Goal: Information Seeking & Learning: Learn about a topic

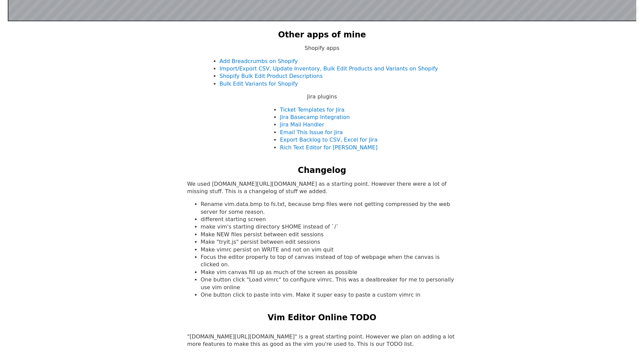
scroll to position [607, 0]
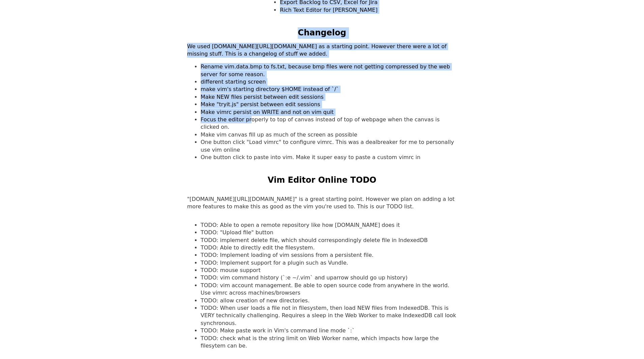
drag, startPoint x: 216, startPoint y: 58, endPoint x: 250, endPoint y: 126, distance: 76.3
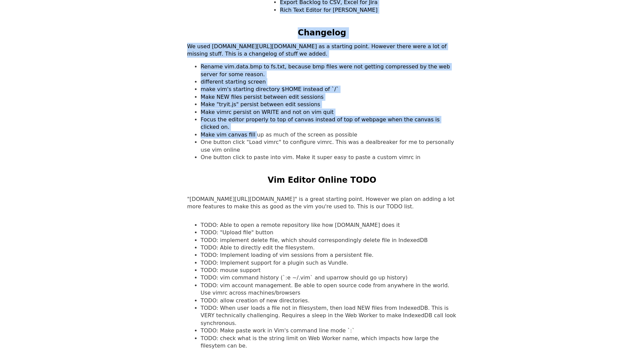
click at [250, 131] on li "Make vim canvas fill up as much of the screen as possible" at bounding box center [329, 134] width 256 height 7
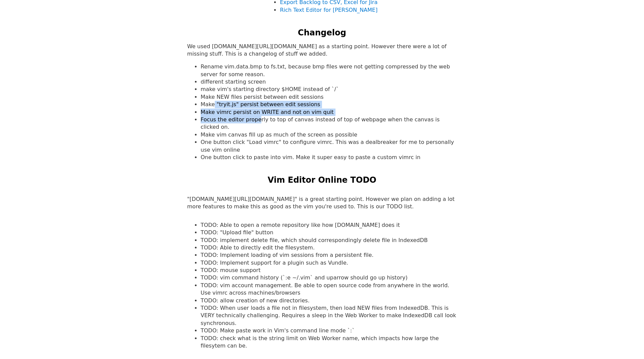
drag, startPoint x: 256, startPoint y: 118, endPoint x: 213, endPoint y: 104, distance: 45.0
click at [213, 104] on ul "Rename vim.data.bmp to fs.txt, because bmp files were not getting compressed by…" at bounding box center [322, 112] width 270 height 98
click at [213, 104] on li "Make "tryit.js" persist between edit sessions" at bounding box center [329, 104] width 256 height 7
drag, startPoint x: 213, startPoint y: 104, endPoint x: 251, endPoint y: 107, distance: 38.9
click at [251, 107] on li "Make "tryit.js" persist between edit sessions" at bounding box center [329, 104] width 256 height 7
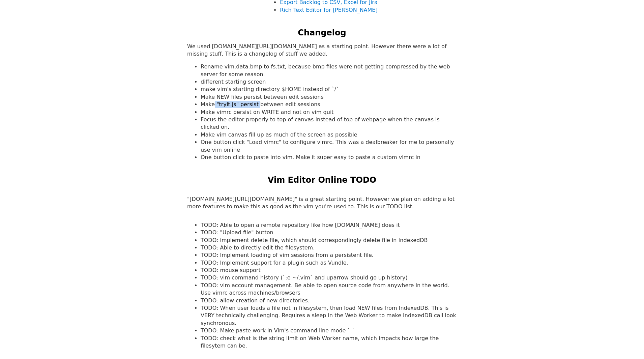
click at [251, 107] on li "Make "tryit.js" persist between edit sessions" at bounding box center [329, 104] width 256 height 7
click at [245, 154] on li "One button click to paste into vim. Make it super easy to paste a custom vimrc …" at bounding box center [329, 157] width 256 height 7
drag, startPoint x: 245, startPoint y: 149, endPoint x: 352, endPoint y: 152, distance: 107.0
click at [352, 154] on li "One button click to paste into vim. Make it super easy to paste a custom vimrc …" at bounding box center [329, 157] width 256 height 7
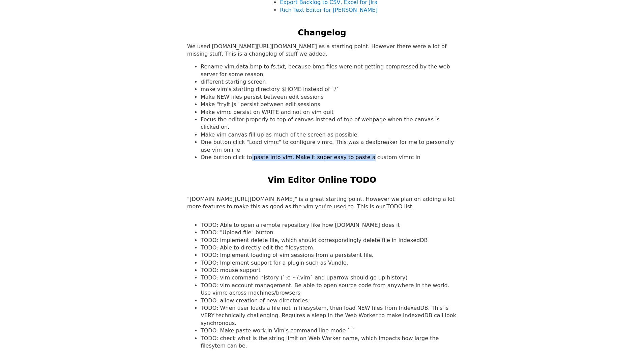
click at [352, 154] on li "One button click to paste into vim. Make it super easy to paste a custom vimrc …" at bounding box center [329, 157] width 256 height 7
drag, startPoint x: 352, startPoint y: 152, endPoint x: 262, endPoint y: 149, distance: 89.8
click at [262, 154] on li "One button click to paste into vim. Make it super easy to paste a custom vimrc …" at bounding box center [329, 157] width 256 height 7
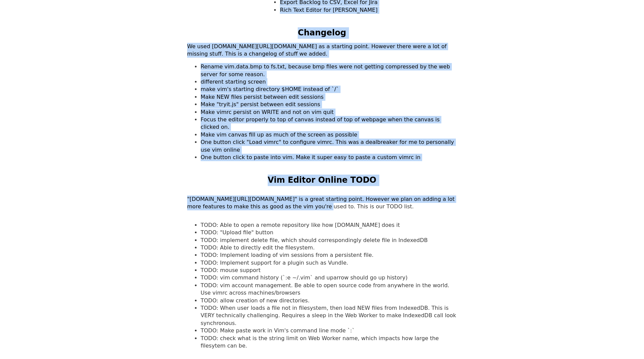
drag, startPoint x: 231, startPoint y: 182, endPoint x: 273, endPoint y: 196, distance: 43.8
click at [273, 196] on p ""[DOMAIN_NAME][URL][DOMAIN_NAME]" is a great starting point. However we plan on…" at bounding box center [322, 203] width 270 height 15
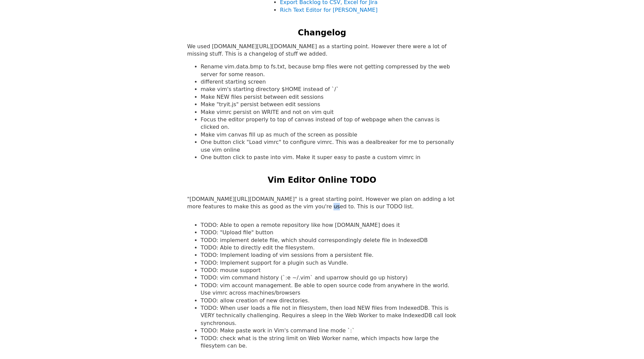
drag, startPoint x: 273, startPoint y: 196, endPoint x: 222, endPoint y: 180, distance: 53.0
click at [271, 196] on p ""[DOMAIN_NAME][URL][DOMAIN_NAME]" is a great starting point. However we plan on…" at bounding box center [322, 203] width 270 height 15
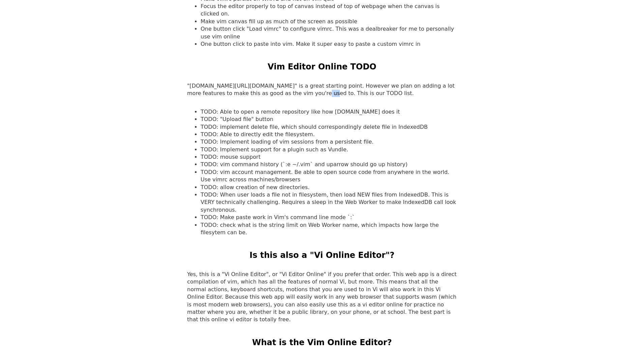
scroll to position [708, 0]
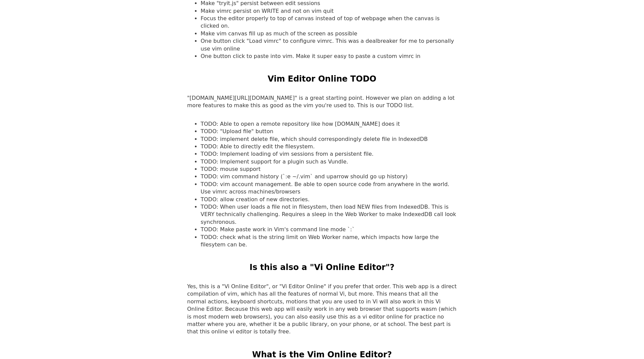
click at [237, 173] on li "TODO: vim command history (`:e ~/.vim` and uparrow should go up history)" at bounding box center [329, 176] width 256 height 7
click at [254, 94] on p ""[DOMAIN_NAME][URL][DOMAIN_NAME]" is a great starting point. However we plan on…" at bounding box center [322, 101] width 270 height 15
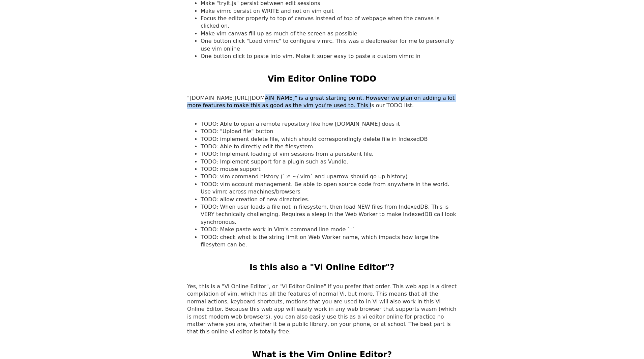
drag, startPoint x: 254, startPoint y: 94, endPoint x: 302, endPoint y: 98, distance: 48.4
click at [302, 98] on p ""[DOMAIN_NAME][URL][DOMAIN_NAME]" is a great starting point. However we plan on…" at bounding box center [322, 101] width 270 height 15
drag, startPoint x: 302, startPoint y: 98, endPoint x: 307, endPoint y: 92, distance: 7.9
click at [307, 94] on p ""[DOMAIN_NAME][URL][DOMAIN_NAME]" is a great starting point. However we plan on…" at bounding box center [322, 101] width 270 height 15
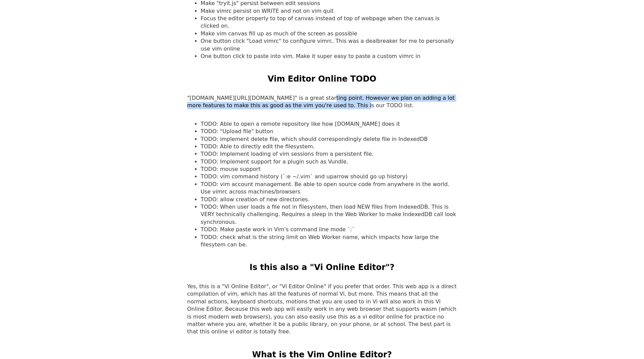
click at [307, 94] on p ""[DOMAIN_NAME][URL][DOMAIN_NAME]" is a great starting point. However we plan on…" at bounding box center [322, 101] width 270 height 15
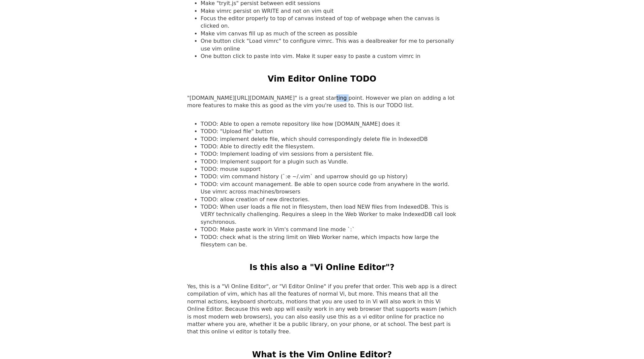
click at [307, 94] on p ""[DOMAIN_NAME][URL][DOMAIN_NAME]" is a great starting point. However we plan on…" at bounding box center [322, 101] width 270 height 15
click at [273, 94] on p ""[DOMAIN_NAME][URL][DOMAIN_NAME]" is a great starting point. However we plan on…" at bounding box center [322, 101] width 270 height 15
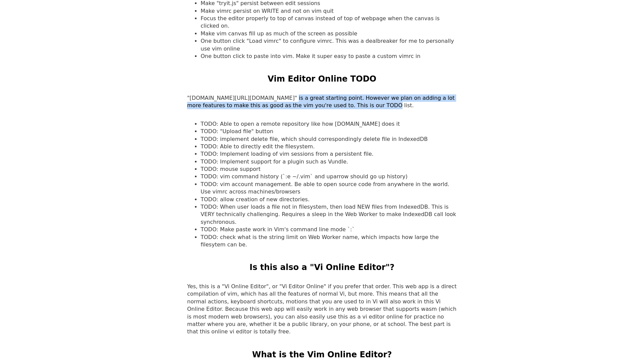
drag, startPoint x: 273, startPoint y: 88, endPoint x: 324, endPoint y: 98, distance: 52.5
click at [324, 98] on p ""[DOMAIN_NAME][URL][DOMAIN_NAME]" is a great starting point. However we plan on…" at bounding box center [322, 101] width 270 height 15
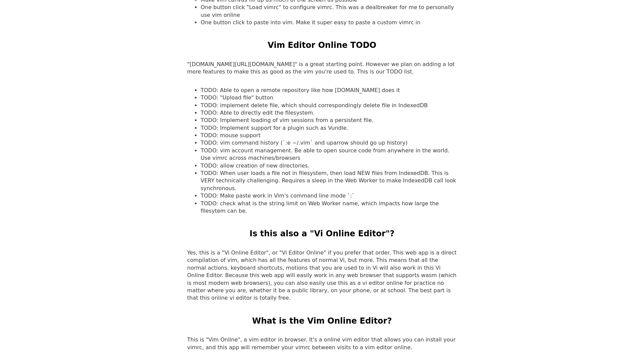
scroll to position [843, 0]
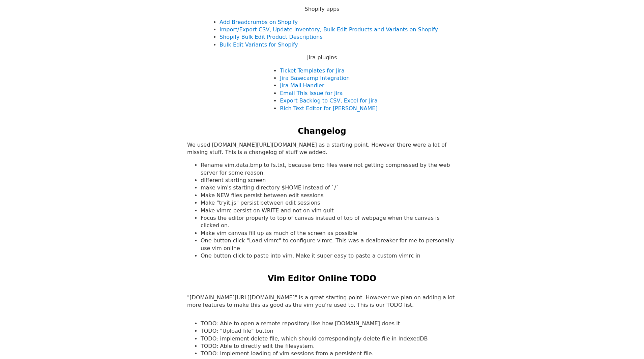
scroll to position [574, 0]
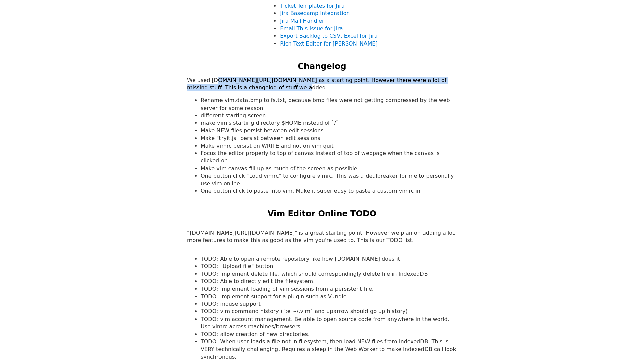
drag, startPoint x: 216, startPoint y: 80, endPoint x: 246, endPoint y: 89, distance: 31.6
drag, startPoint x: 246, startPoint y: 89, endPoint x: 207, endPoint y: 82, distance: 39.5
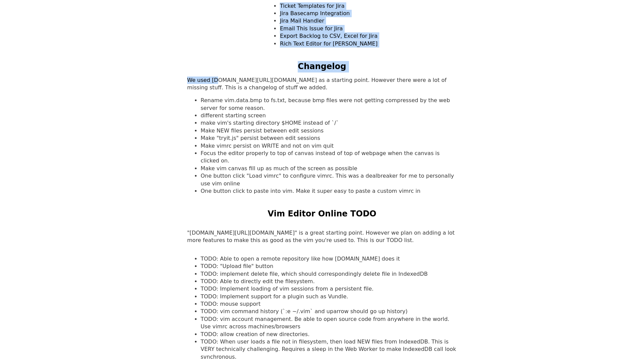
drag, startPoint x: 207, startPoint y: 82, endPoint x: 245, endPoint y: 93, distance: 39.9
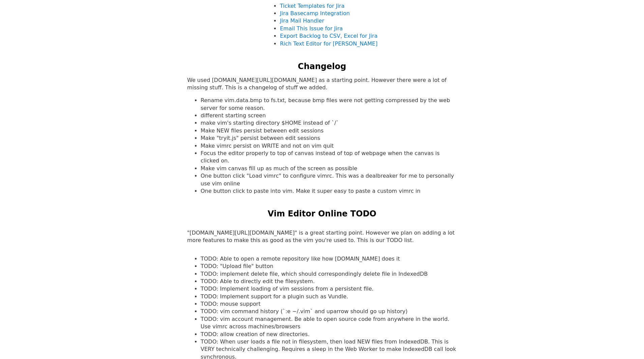
click at [227, 105] on li "Rename vim.data.bmp to fs.txt, because bmp files were not getting compressed by…" at bounding box center [329, 104] width 256 height 15
drag, startPoint x: 227, startPoint y: 105, endPoint x: 246, endPoint y: 107, distance: 19.4
click at [245, 107] on li "Rename vim.data.bmp to fs.txt, because bmp files were not getting compressed by…" at bounding box center [329, 104] width 256 height 15
click at [219, 116] on li "different starting screen" at bounding box center [329, 115] width 256 height 7
drag, startPoint x: 219, startPoint y: 116, endPoint x: 249, endPoint y: 120, distance: 30.7
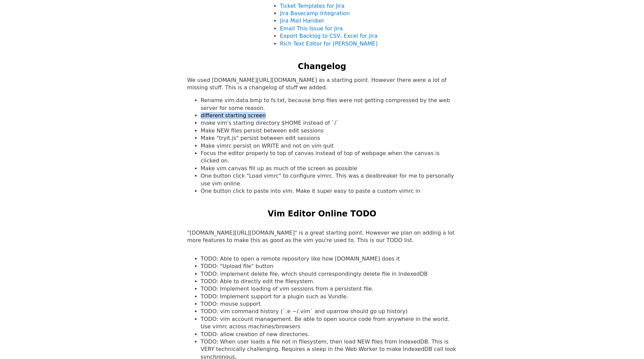
click at [248, 118] on li "different starting screen" at bounding box center [329, 115] width 256 height 7
click at [221, 129] on li "Make NEW files persist between edit sessions" at bounding box center [329, 130] width 256 height 7
drag, startPoint x: 221, startPoint y: 129, endPoint x: 259, endPoint y: 132, distance: 37.9
click at [259, 131] on li "Make NEW files persist between edit sessions" at bounding box center [329, 130] width 256 height 7
click at [237, 135] on li "Make "tryit.js" persist between edit sessions" at bounding box center [329, 138] width 256 height 7
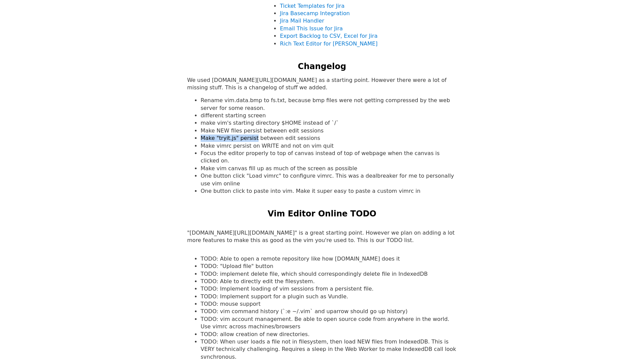
drag, startPoint x: 236, startPoint y: 135, endPoint x: 207, endPoint y: 135, distance: 29.0
click at [207, 135] on li "Make "tryit.js" persist between edit sessions" at bounding box center [329, 138] width 256 height 7
drag, startPoint x: 207, startPoint y: 135, endPoint x: 299, endPoint y: 140, distance: 91.2
click at [299, 139] on li "Make "tryit.js" persist between edit sessions" at bounding box center [329, 138] width 256 height 7
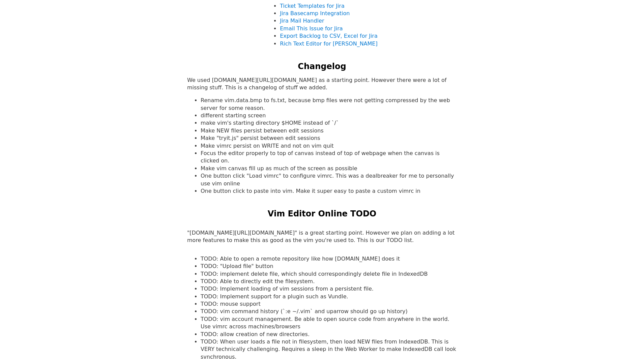
click at [272, 145] on li "Make vimrc persist on WRITE and not on vim quit" at bounding box center [329, 145] width 256 height 7
drag, startPoint x: 272, startPoint y: 145, endPoint x: 224, endPoint y: 147, distance: 48.6
click at [224, 147] on li "Make vimrc persist on WRITE and not on vim quit" at bounding box center [329, 145] width 256 height 7
click at [190, 148] on ul "Rename vim.data.bmp to fs.txt, because bmp files were not getting compressed by…" at bounding box center [322, 146] width 270 height 98
click at [207, 146] on li "Make vimrc persist on WRITE and not on vim quit" at bounding box center [329, 145] width 256 height 7
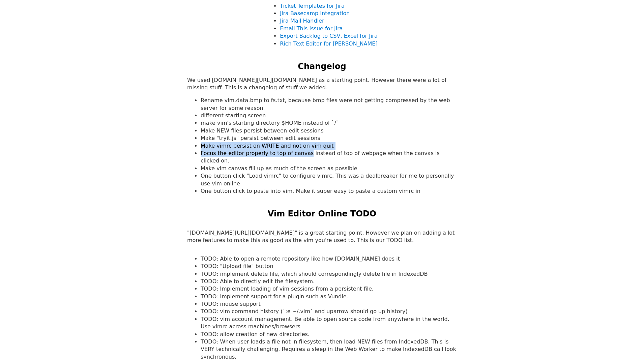
drag, startPoint x: 207, startPoint y: 146, endPoint x: 288, endPoint y: 151, distance: 81.8
click at [289, 150] on ul "Rename vim.data.bmp to fs.txt, because bmp files were not getting compressed by…" at bounding box center [322, 146] width 270 height 98
click at [274, 156] on li "Focus the editor properly to top of canvas instead of top of webpage when the c…" at bounding box center [329, 157] width 256 height 15
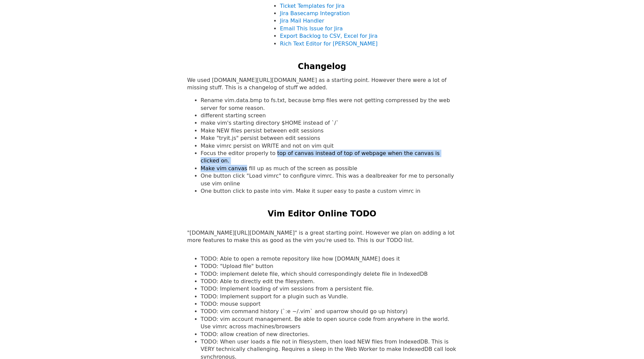
drag, startPoint x: 274, startPoint y: 156, endPoint x: 236, endPoint y: 157, distance: 37.1
click at [236, 157] on ul "Rename vim.data.bmp to fs.txt, because bmp files were not getting compressed by…" at bounding box center [322, 146] width 270 height 98
click at [229, 165] on li "Make vim canvas fill up as much of the screen as possible" at bounding box center [329, 168] width 256 height 7
click at [206, 155] on li "Focus the editor properly to top of canvas instead of top of webpage when the c…" at bounding box center [329, 157] width 256 height 15
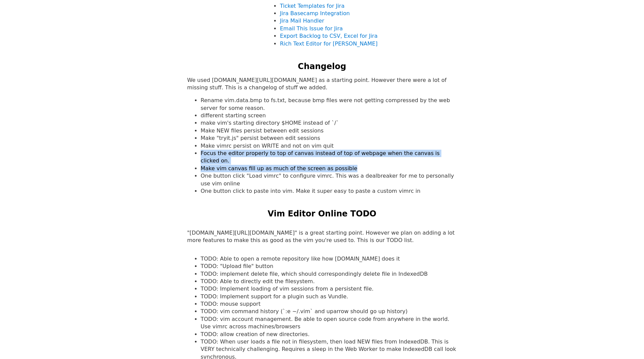
drag, startPoint x: 206, startPoint y: 155, endPoint x: 332, endPoint y: 158, distance: 125.9
click at [332, 158] on ul "Rename vim.data.bmp to fs.txt, because bmp files were not getting compressed by…" at bounding box center [322, 146] width 270 height 98
click at [326, 165] on li "Make vim canvas fill up as much of the screen as possible" at bounding box center [329, 168] width 256 height 7
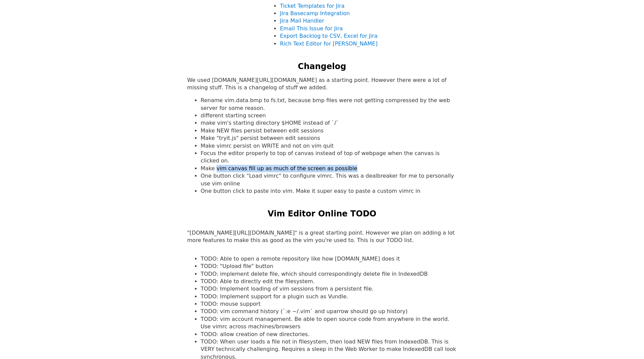
drag, startPoint x: 326, startPoint y: 162, endPoint x: 221, endPoint y: 158, distance: 104.6
click at [221, 165] on li "Make vim canvas fill up as much of the screen as possible" at bounding box center [329, 168] width 256 height 7
click at [209, 165] on li "Make vim canvas fill up as much of the screen as possible" at bounding box center [329, 168] width 256 height 7
drag, startPoint x: 209, startPoint y: 163, endPoint x: 298, endPoint y: 169, distance: 88.9
click at [300, 166] on ul "Rename vim.data.bmp to fs.txt, because bmp files were not getting compressed by…" at bounding box center [322, 146] width 270 height 98
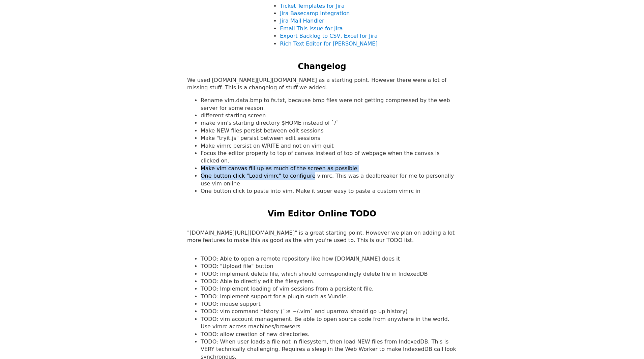
click at [297, 172] on li "One button click "Load vimrc" to configure vimrc. This was a dealbreaker for me…" at bounding box center [329, 179] width 256 height 15
drag, startPoint x: 297, startPoint y: 170, endPoint x: 226, endPoint y: 168, distance: 70.5
click at [226, 172] on li "One button click "Load vimrc" to configure vimrc. This was a dealbreaker for me…" at bounding box center [329, 179] width 256 height 15
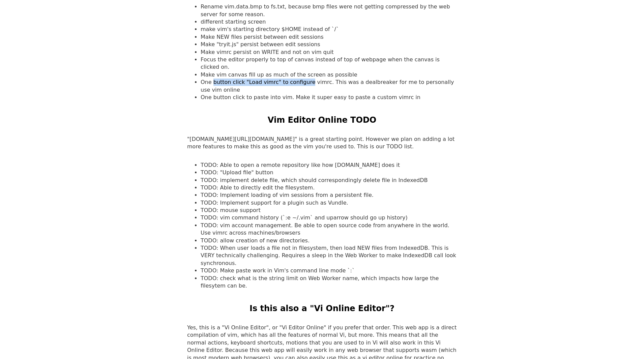
scroll to position [675, 0]
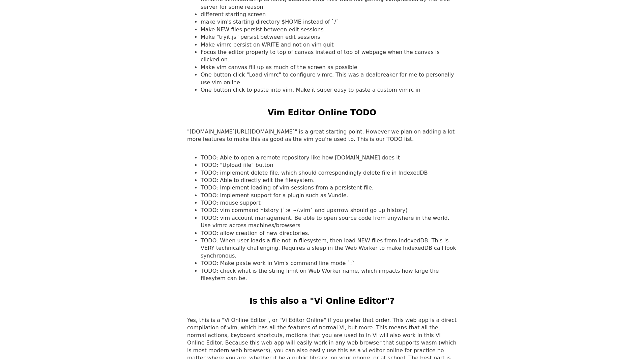
click at [282, 128] on p ""[DOMAIN_NAME][URL][DOMAIN_NAME]" is a great starting point. However we plan on…" at bounding box center [322, 135] width 270 height 15
drag, startPoint x: 282, startPoint y: 128, endPoint x: 308, endPoint y: 131, distance: 26.2
click at [308, 131] on p ""[DOMAIN_NAME][URL][DOMAIN_NAME]" is a great starting point. However we plan on…" at bounding box center [322, 135] width 270 height 15
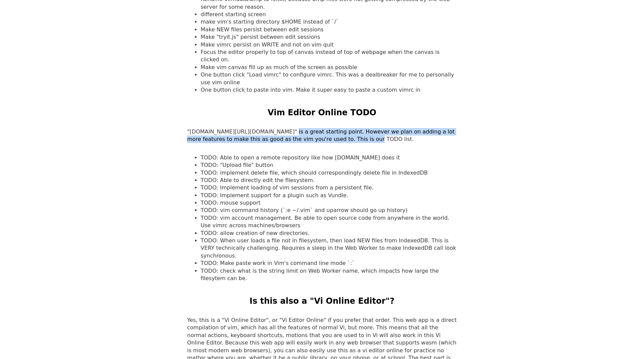
drag, startPoint x: 308, startPoint y: 131, endPoint x: 276, endPoint y: 125, distance: 32.7
click at [276, 128] on p ""[DOMAIN_NAME][URL][DOMAIN_NAME]" is a great starting point. However we plan on…" at bounding box center [322, 135] width 270 height 15
drag, startPoint x: 276, startPoint y: 125, endPoint x: 292, endPoint y: 135, distance: 19.1
click at [292, 135] on p ""[DOMAIN_NAME][URL][DOMAIN_NAME]" is a great starting point. However we plan on…" at bounding box center [322, 135] width 270 height 15
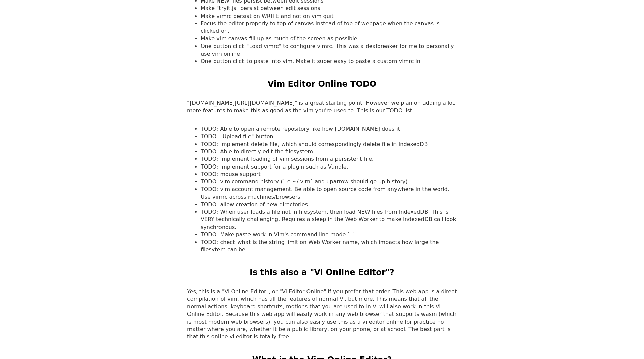
scroll to position [742, 0]
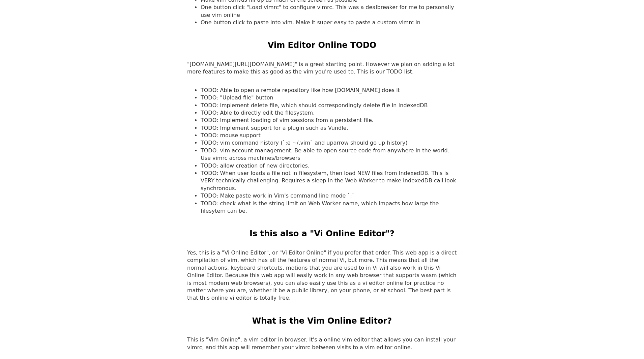
click at [224, 109] on li "TODO: Able to directly edit the filesystem." at bounding box center [329, 112] width 256 height 7
drag, startPoint x: 224, startPoint y: 108, endPoint x: 268, endPoint y: 111, distance: 44.6
click at [268, 111] on ul "TODO: Able to open a remote repository like how [DOMAIN_NAME] does it TODO: "Up…" at bounding box center [322, 151] width 270 height 129
click at [246, 117] on li "TODO: Implement loading of vim sessions from a persistent file." at bounding box center [329, 120] width 256 height 7
drag, startPoint x: 246, startPoint y: 116, endPoint x: 254, endPoint y: 116, distance: 8.1
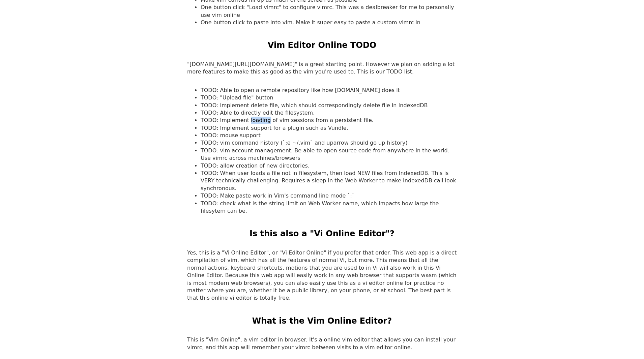
click at [254, 117] on li "TODO: Implement loading of vim sessions from a persistent file." at bounding box center [329, 120] width 256 height 7
click at [225, 117] on li "TODO: Implement loading of vim sessions from a persistent file." at bounding box center [329, 120] width 256 height 7
drag, startPoint x: 225, startPoint y: 111, endPoint x: 314, endPoint y: 119, distance: 89.4
click at [314, 119] on ul "TODO: Able to open a remote repository like how [DOMAIN_NAME] does it TODO: "Up…" at bounding box center [322, 151] width 270 height 129
click at [308, 124] on li "TODO: Implement support for a plugin such as Vundle." at bounding box center [329, 127] width 256 height 7
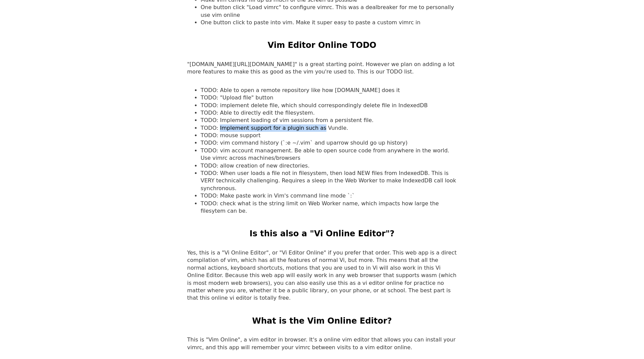
drag, startPoint x: 308, startPoint y: 122, endPoint x: 231, endPoint y: 118, distance: 76.7
click at [231, 124] on li "TODO: Implement support for a plugin such as Vundle." at bounding box center [329, 127] width 256 height 7
click at [226, 117] on li "TODO: Implement loading of vim sessions from a persistent file." at bounding box center [329, 120] width 256 height 7
drag, startPoint x: 226, startPoint y: 113, endPoint x: 336, endPoint y: 123, distance: 110.4
click at [336, 123] on ul "TODO: Able to open a remote repository like how [DOMAIN_NAME] does it TODO: "Up…" at bounding box center [322, 151] width 270 height 129
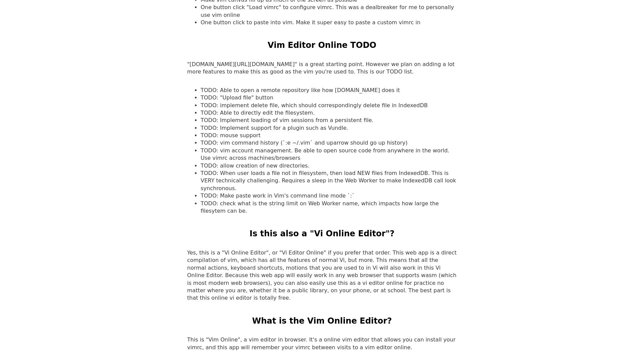
click at [334, 132] on li "TODO: mouse support" at bounding box center [329, 135] width 256 height 7
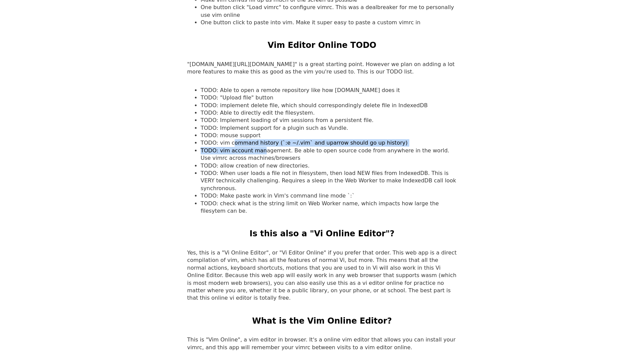
drag, startPoint x: 230, startPoint y: 139, endPoint x: 265, endPoint y: 145, distance: 35.7
click at [260, 144] on ul "TODO: Able to open a remote repository like how [DOMAIN_NAME] does it TODO: "Up…" at bounding box center [322, 151] width 270 height 129
click at [244, 147] on li "TODO: vim account management. Be able to open source code from anywhere in the …" at bounding box center [329, 154] width 256 height 15
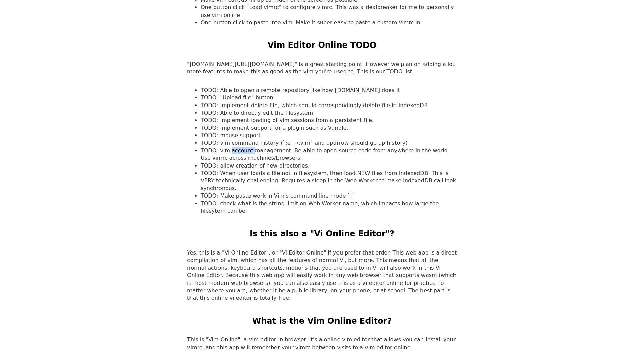
click at [244, 147] on li "TODO: vim account management. Be able to open source code from anywhere in the …" at bounding box center [329, 154] width 256 height 15
click at [226, 152] on li "TODO: vim account management. Be able to open source code from anywhere in the …" at bounding box center [329, 154] width 256 height 15
drag, startPoint x: 226, startPoint y: 152, endPoint x: 257, endPoint y: 153, distance: 30.7
click at [257, 153] on li "TODO: vim account management. Be able to open source code from anywhere in the …" at bounding box center [329, 154] width 256 height 15
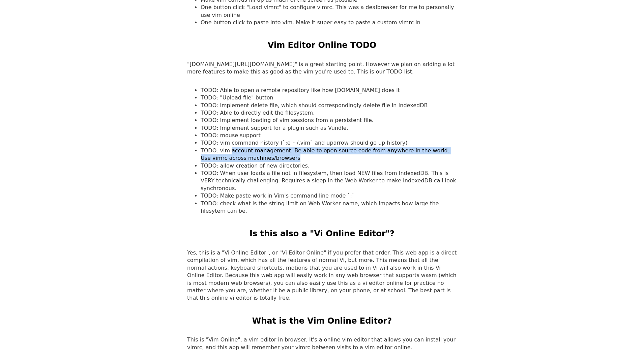
drag, startPoint x: 257, startPoint y: 153, endPoint x: 231, endPoint y: 143, distance: 27.4
click at [231, 147] on li "TODO: vim account management. Be able to open source code from anywhere in the …" at bounding box center [329, 154] width 256 height 15
drag, startPoint x: 231, startPoint y: 143, endPoint x: 251, endPoint y: 152, distance: 21.3
click at [250, 152] on li "TODO: vim account management. Be able to open source code from anywhere in the …" at bounding box center [329, 154] width 256 height 15
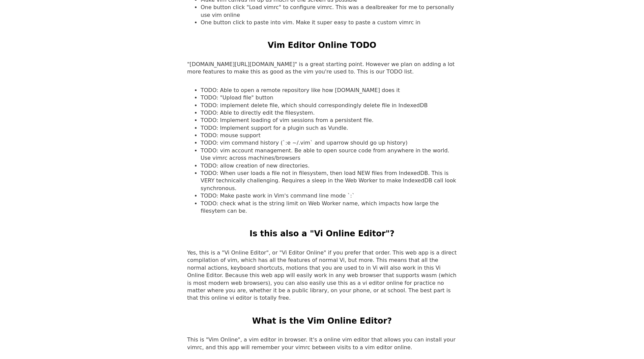
click at [226, 162] on li "TODO: allow creation of new directories." at bounding box center [329, 165] width 256 height 7
drag, startPoint x: 226, startPoint y: 160, endPoint x: 261, endPoint y: 168, distance: 36.3
click at [285, 162] on li "TODO: allow creation of new directories." at bounding box center [329, 165] width 256 height 7
click at [250, 170] on li "TODO: When user loads a file not in filesystem, then load NEW files from Indexe…" at bounding box center [329, 181] width 256 height 23
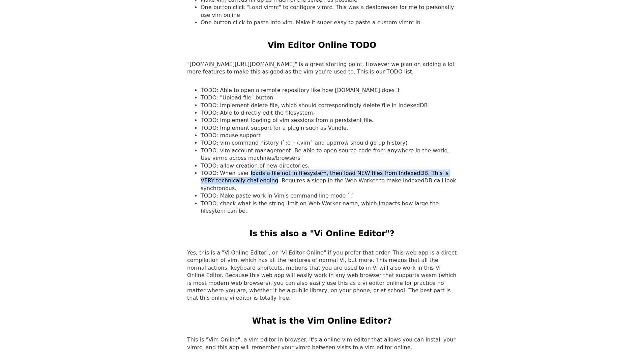
drag, startPoint x: 250, startPoint y: 169, endPoint x: 227, endPoint y: 170, distance: 22.6
click at [227, 170] on li "TODO: When user loads a file not in filesystem, then load NEW files from Indexe…" at bounding box center [329, 181] width 256 height 23
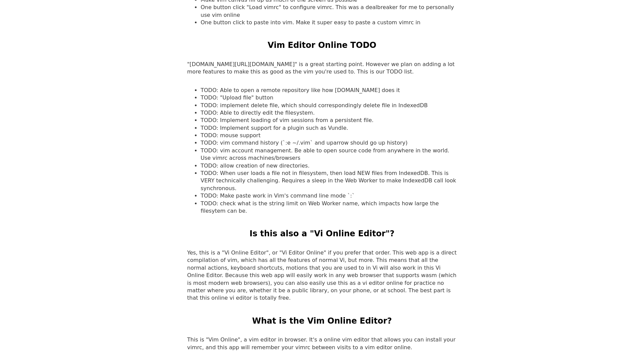
click at [225, 170] on li "TODO: When user loads a file not in filesystem, then load NEW files from Indexe…" at bounding box center [329, 181] width 256 height 23
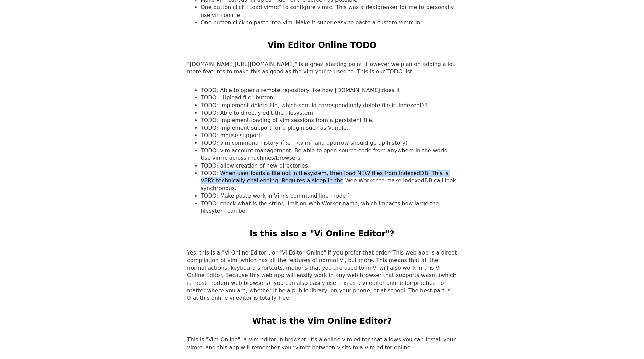
drag, startPoint x: 225, startPoint y: 165, endPoint x: 306, endPoint y: 170, distance: 80.8
click at [306, 170] on li "TODO: When user loads a file not in filesystem, then load NEW files from Indexe…" at bounding box center [329, 181] width 256 height 23
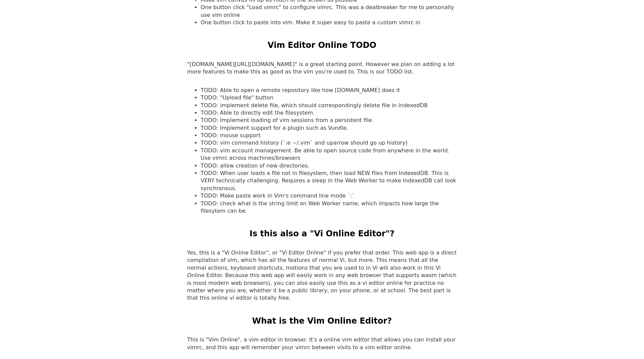
click at [335, 170] on li "TODO: When user loads a file not in filesystem, then load NEW files from Indexe…" at bounding box center [329, 181] width 256 height 23
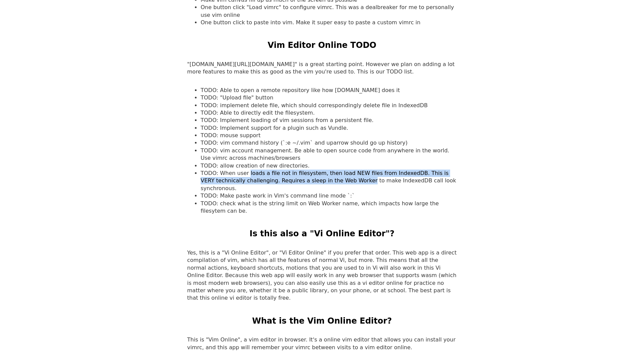
drag
click at [244, 170] on li "TODO: When user loads a file not in filesystem, then load NEW files from Indexe…" at bounding box center [329, 181] width 256 height 23
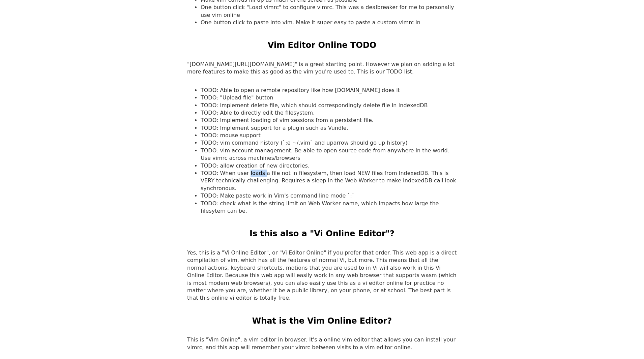
click at [244, 170] on li "TODO: When user loads a file not in filesystem, then load NEW files from Indexe…" at bounding box center [329, 181] width 256 height 23
click at [226, 170] on li "TODO: When user loads a file not in filesystem, then load NEW files from Indexe…" at bounding box center [329, 181] width 256 height 23
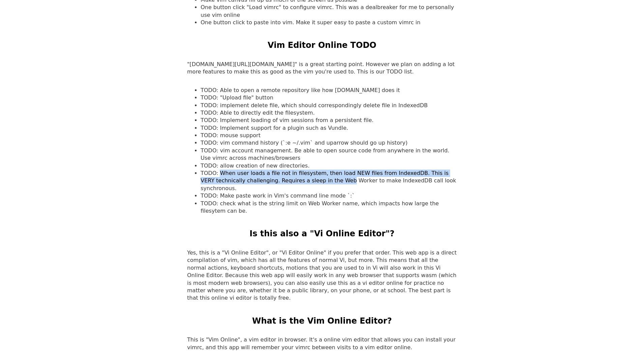
click at [319, 174] on li "TODO: When user loads a file not in filesystem, then load NEW files from Indexe…" at bounding box center [329, 181] width 256 height 23
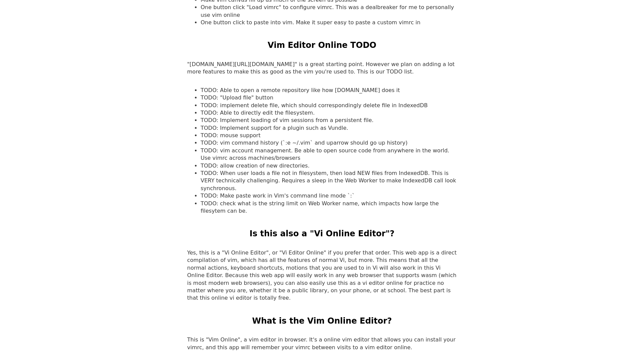
click at [313, 192] on li "TODO: Make paste work in Vim's command line mode `:`" at bounding box center [329, 195] width 256 height 7
click at [220, 192] on li "TODO: Make paste work in Vim's command line mode `:`" at bounding box center [329, 195] width 256 height 7
click at [306, 192] on li "TODO: Make paste work in Vim's command line mode `:`" at bounding box center [329, 195] width 256 height 7
click at [285, 200] on li "TODO: check what is the string limit on Web Worker name, which impacts how larg…" at bounding box center [329, 207] width 256 height 15
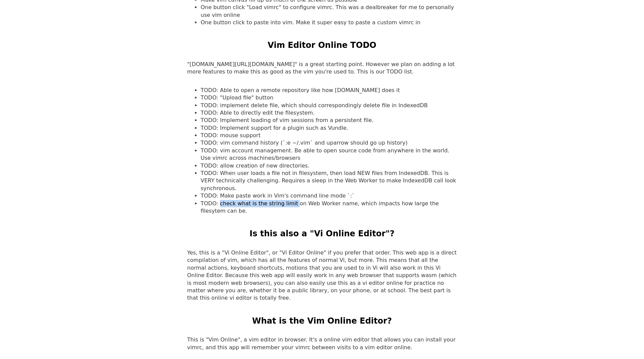
click at [219, 200] on li "TODO: check what is the string limit on Web Worker name, which impacts how larg…" at bounding box center [329, 207] width 256 height 15
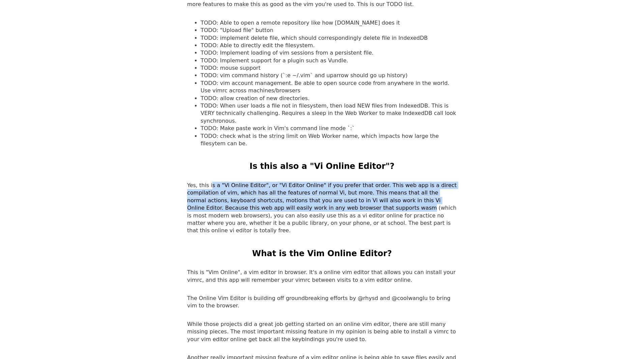
click at [309, 183] on p "Yes, this is a "Vi Online Editor", or "Vi Editor Online" if you prefer that ord…" at bounding box center [322, 208] width 270 height 53
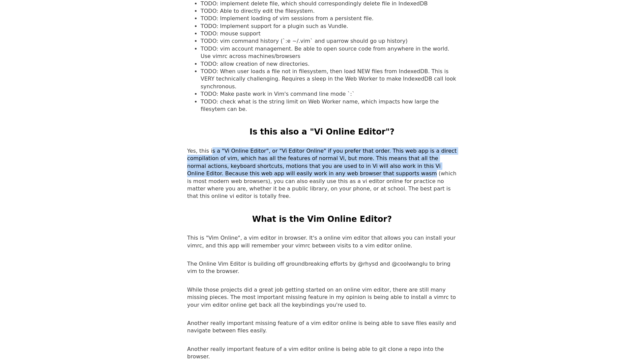
scroll to position [1012, 0]
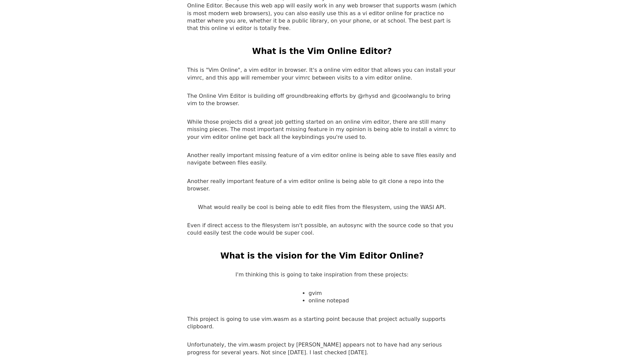
click at [227, 66] on p "This is "Vim Online", a vim editor in browser. It's a online vim editor that al…" at bounding box center [322, 73] width 270 height 15
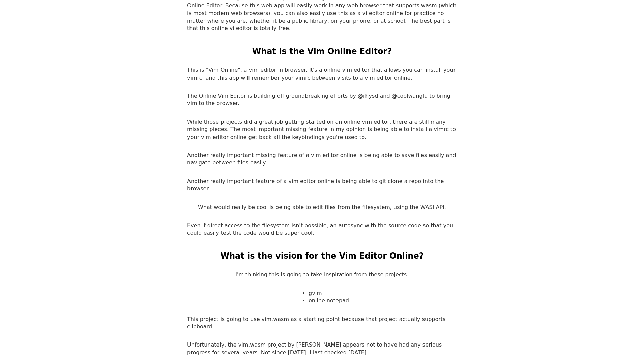
click at [211, 92] on p "The Online Vim Editor is building off groundbreaking efforts by @rhysd and @coo…" at bounding box center [322, 99] width 270 height 15
click at [355, 92] on p "The Online Vim Editor is building off groundbreaking efforts by @rhysd and @coo…" at bounding box center [322, 99] width 270 height 15
click at [232, 92] on p "The Online Vim Editor is building off groundbreaking efforts by @rhysd and @coo…" at bounding box center [322, 99] width 270 height 15
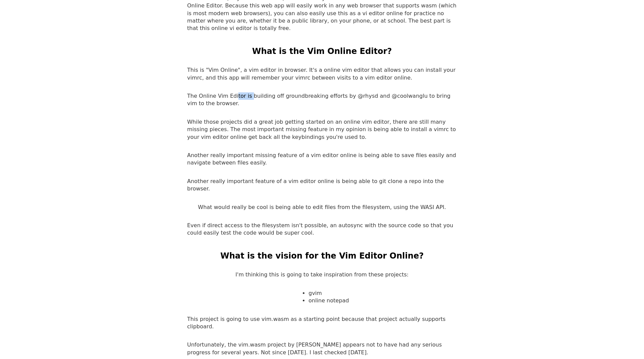
click at [232, 92] on p "The Online Vim Editor is building off groundbreaking efforts by @rhysd and @coo…" at bounding box center [322, 99] width 270 height 15
click at [203, 118] on p "While those projects did a great job getting started on an online vim editor, t…" at bounding box center [322, 129] width 270 height 23
click at [276, 118] on p "While those projects did a great job getting started on an online vim editor, t…" at bounding box center [322, 129] width 270 height 23
click at [273, 118] on p "While those projects did a great job getting started on an online vim editor, t…" at bounding box center [322, 129] width 270 height 23
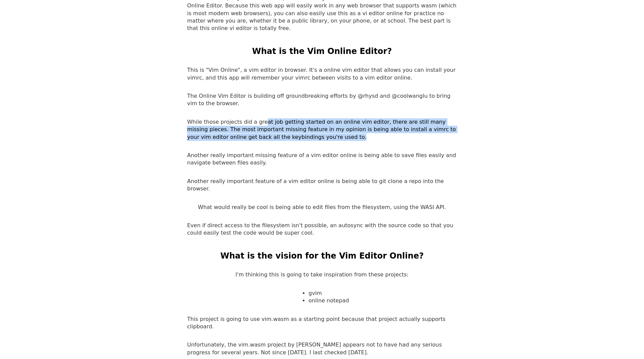
click at [254, 118] on p "While those projects did a great job getting started on an online vim editor, t…" at bounding box center [322, 129] width 270 height 23
click at [267, 118] on p "While those projects did a great job getting started on an online vim editor, t…" at bounding box center [322, 129] width 270 height 23
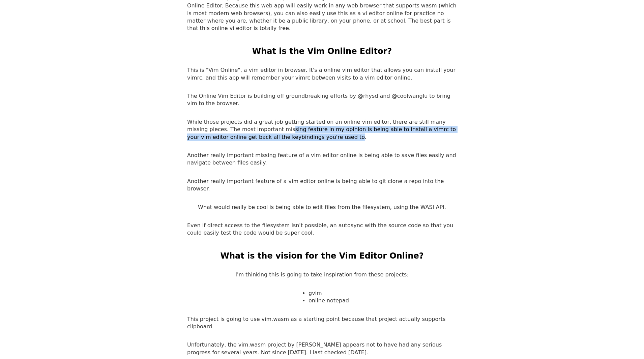
click at [250, 118] on p "While those projects did a great job getting started on an online vim editor, t…" at bounding box center [322, 129] width 270 height 23
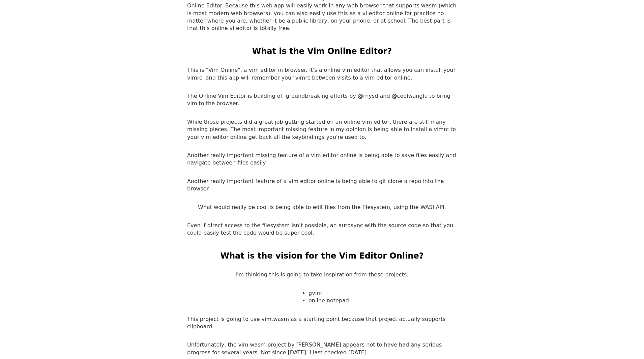
click at [248, 118] on p "While those projects did a great job getting started on an online vim editor, t…" at bounding box center [322, 129] width 270 height 23
click at [277, 118] on p "While those projects did a great job getting started on an online vim editor, t…" at bounding box center [322, 129] width 270 height 23
click at [264, 118] on p "While those projects did a great job getting started on an online vim editor, t…" at bounding box center [322, 129] width 270 height 23
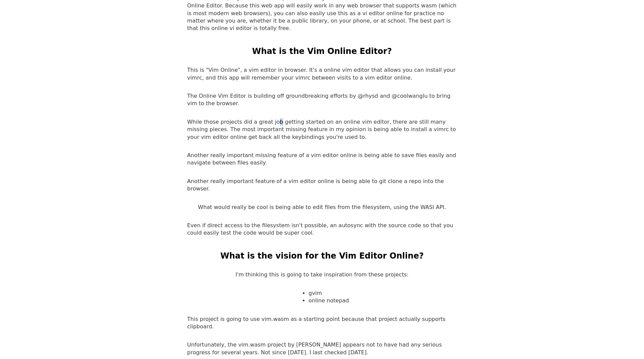
click at [264, 118] on p "While those projects did a great job getting started on an online vim editor, t…" at bounding box center [322, 129] width 270 height 23
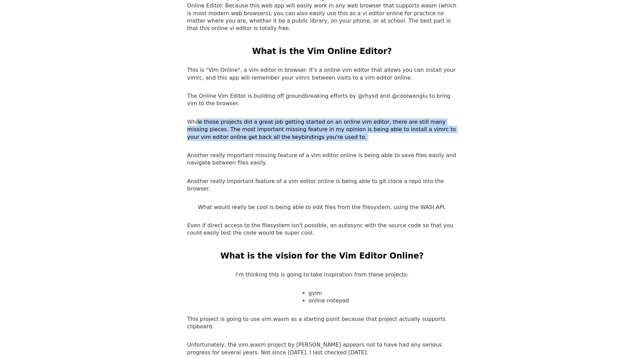
click at [264, 118] on p "While those projects did a great job getting started on an online vim editor, t…" at bounding box center [322, 129] width 270 height 23
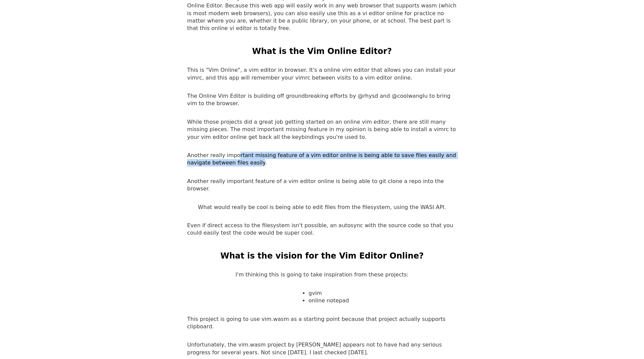
click at [228, 152] on p "Another really important missing feature of a vim editor online is being able t…" at bounding box center [322, 159] width 270 height 15
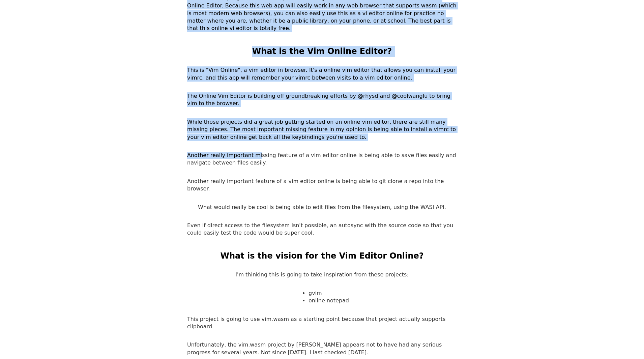
click at [227, 152] on p "Another really important missing feature of a vim editor online is being able t…" at bounding box center [322, 159] width 270 height 15
click at [230, 152] on p "Another really important missing feature of a vim editor online is being able t…" at bounding box center [322, 159] width 270 height 15
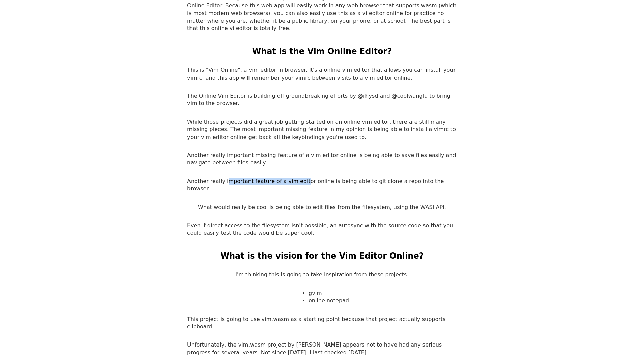
click at [301, 178] on p "Another really important feature of a vim editor online is being able to git cl…" at bounding box center [322, 185] width 270 height 15
click at [303, 178] on p "Another really important feature of a vim editor online is being able to git cl…" at bounding box center [322, 185] width 270 height 15
click at [404, 178] on p "Another really important feature of a vim editor online is being able to git cl…" at bounding box center [322, 185] width 270 height 15
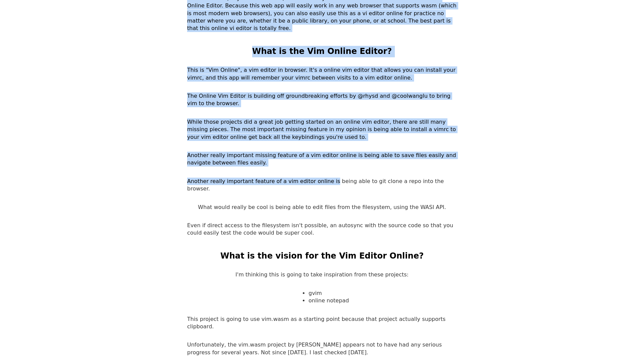
click at [319, 178] on p "Another really important feature of a vim editor online is being able to git cl…" at bounding box center [322, 185] width 270 height 15
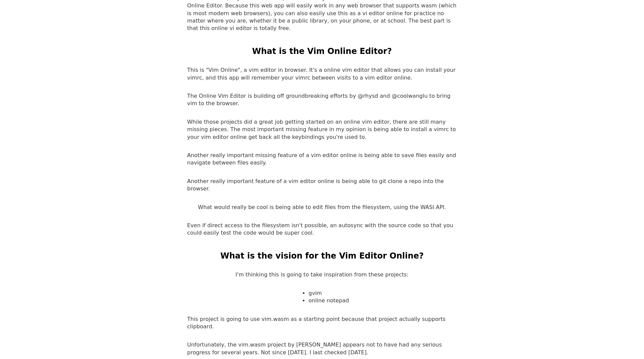
click at [254, 204] on p "What would really be cool is being able to edit files from the filesystem, usin…" at bounding box center [322, 207] width 248 height 7
click at [338, 204] on p "What would really be cool is being able to edit files from the filesystem, usin…" at bounding box center [322, 207] width 248 height 7
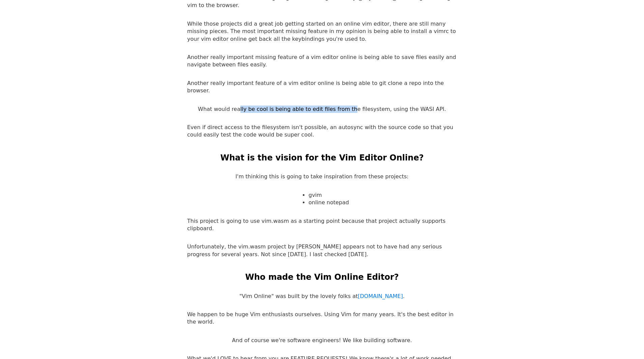
scroll to position [1113, 0]
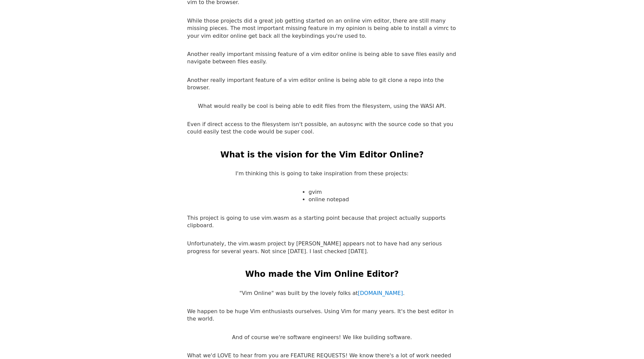
click at [222, 215] on p "This project is going to use vim.wasm as a starting point because that project …" at bounding box center [322, 222] width 270 height 15
click at [409, 215] on p "This project is going to use vim.wasm as a starting point because that project …" at bounding box center [322, 222] width 270 height 15
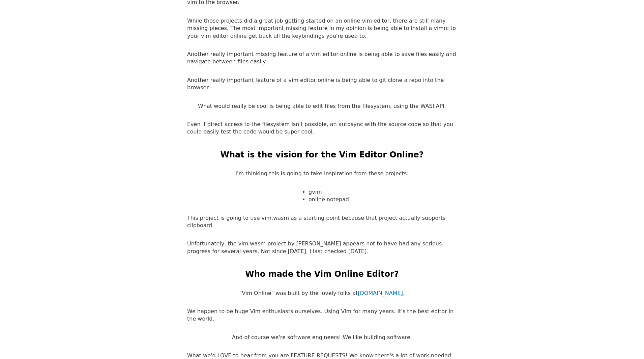
click at [279, 240] on p "Unfortunately, the vim.wasm project by [PERSON_NAME] appears not to have had an…" at bounding box center [322, 247] width 270 height 15
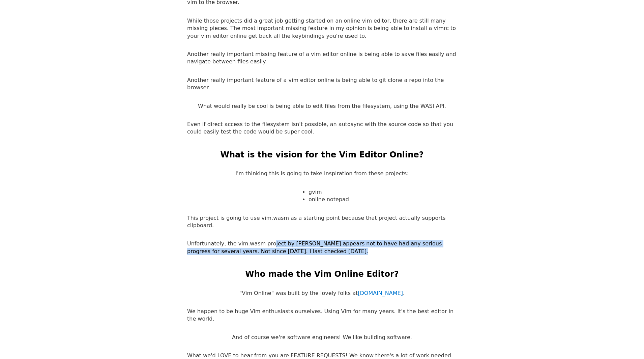
click at [268, 240] on p "Unfortunately, the vim.wasm project by [PERSON_NAME] appears not to have had an…" at bounding box center [322, 247] width 270 height 15
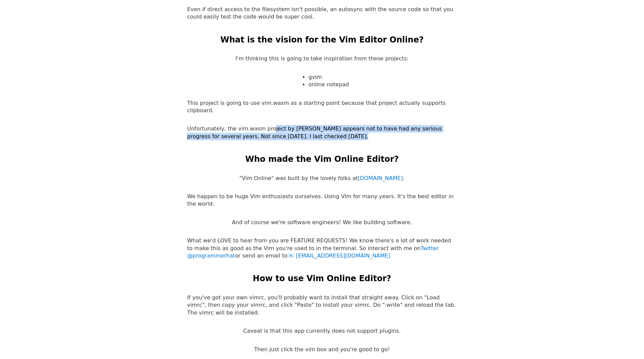
scroll to position [1248, 0]
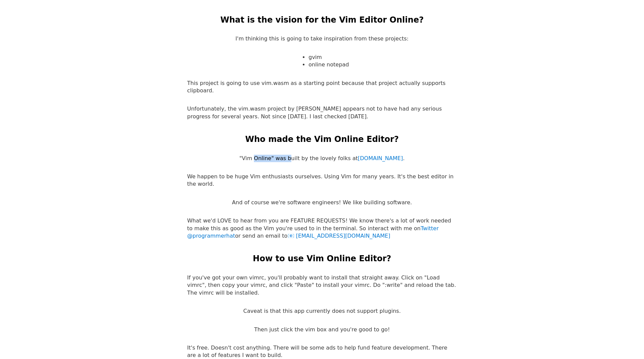
click at [263, 173] on p "We happen to be huge Vim enthusiasts ourselves. Using Vim for many years. It's …" at bounding box center [322, 180] width 270 height 15
click at [227, 173] on p "We happen to be huge Vim enthusiasts ourselves. Using Vim for many years. It's …" at bounding box center [322, 180] width 270 height 15
click at [394, 173] on p "We happen to be huge Vim enthusiasts ourselves. Using Vim for many years. It's …" at bounding box center [322, 180] width 270 height 15
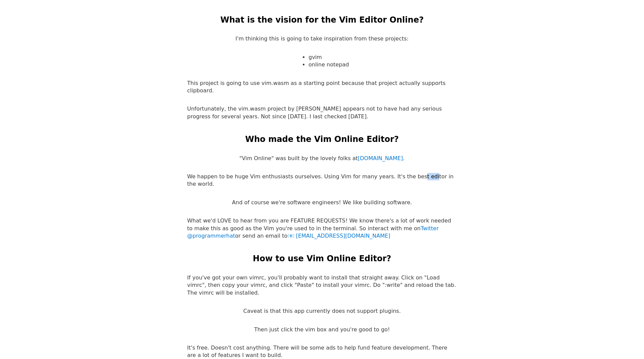
click at [394, 173] on p "We happen to be huge Vim enthusiasts ourselves. Using Vim for many years. It's …" at bounding box center [322, 180] width 270 height 15
click at [305, 199] on p "And of course we're software engineers! We like building software." at bounding box center [322, 202] width 180 height 7
click at [304, 199] on p "And of course we're software engineers! We like building software." at bounding box center [322, 202] width 180 height 7
click at [262, 217] on p "What we'd LOVE to hear from you are FEATURE REQUESTS! We know there's a lot of …" at bounding box center [322, 228] width 270 height 23
click at [340, 217] on p "What we'd LOVE to hear from you are FEATURE REQUESTS! We know there's a lot of …" at bounding box center [322, 228] width 270 height 23
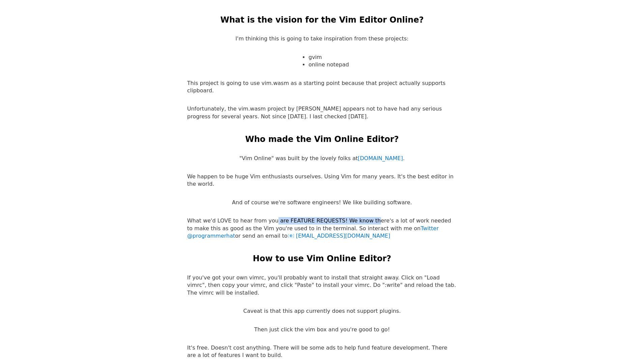
click at [340, 217] on p "What we'd LOVE to hear from you are FEATURE REQUESTS! We know there's a lot of …" at bounding box center [322, 228] width 270 height 23
click at [244, 217] on p "What we'd LOVE to hear from you are FEATURE REQUESTS! We know there's a lot of …" at bounding box center [322, 228] width 270 height 23
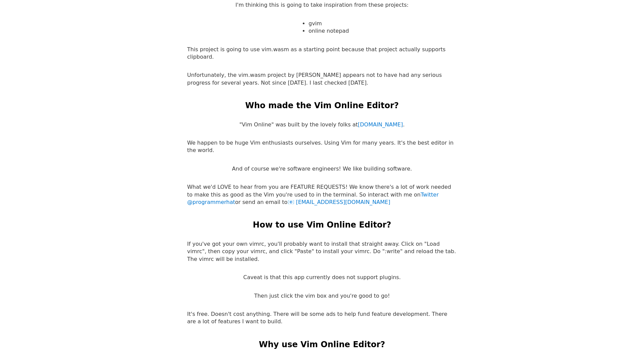
scroll to position [1283, 0]
click at [266, 240] on p "If you've got your own vimrc, you'll probably want to install that straight awa…" at bounding box center [322, 251] width 270 height 23
click at [267, 240] on p "If you've got your own vimrc, you'll probably want to install that straight awa…" at bounding box center [322, 251] width 270 height 23
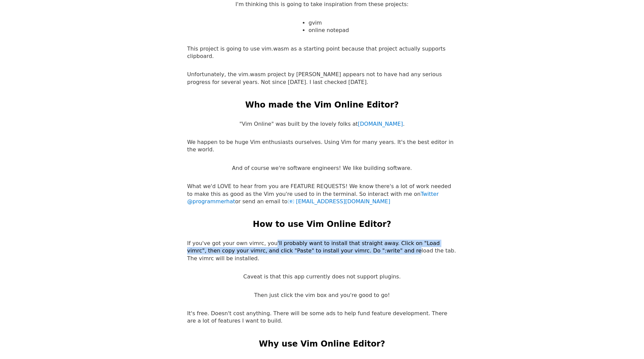
click at [337, 240] on p "If you've got your own vimrc, you'll probably want to install that straight awa…" at bounding box center [322, 251] width 270 height 23
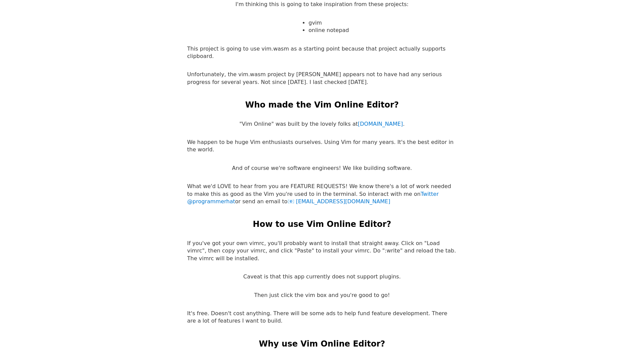
click at [345, 240] on p "If you've got your own vimrc, you'll probably want to install that straight awa…" at bounding box center [322, 251] width 270 height 23
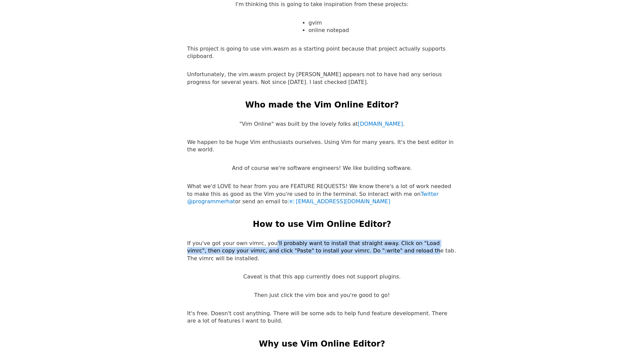
click at [262, 240] on p "If you've got your own vimrc, you'll probably want to install that straight awa…" at bounding box center [322, 251] width 270 height 23
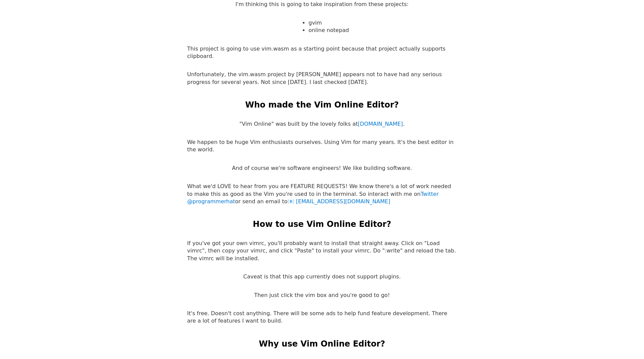
click at [275, 273] on p "Caveat is that this app currently does not support plugins." at bounding box center [322, 276] width 158 height 7
click at [360, 273] on p "Caveat is that this app currently does not support plugins." at bounding box center [322, 276] width 158 height 7
click at [361, 273] on p "Caveat is that this app currently does not support plugins." at bounding box center [322, 276] width 158 height 7
click at [223, 310] on p "It's free. Doesn't cost anything. There will be some ads to help fund feature d…" at bounding box center [322, 317] width 270 height 15
click at [244, 310] on p "It's free. Doesn't cost anything. There will be some ads to help fund feature d…" at bounding box center [322, 317] width 270 height 15
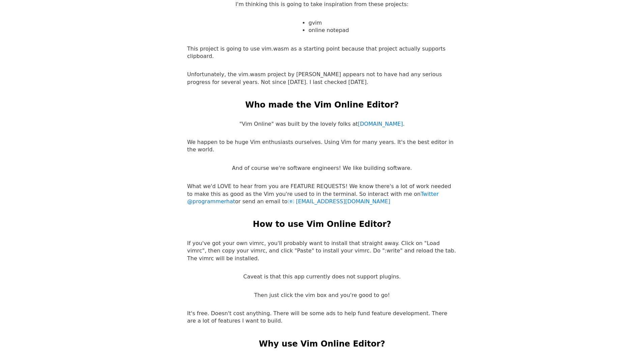
click at [241, 310] on p "It's free. Doesn't cost anything. There will be some ads to help fund feature d…" at bounding box center [322, 317] width 270 height 15
click at [236, 310] on p "It's free. Doesn't cost anything. There will be some ads to help fund feature d…" at bounding box center [322, 317] width 270 height 15
click at [243, 310] on p "It's free. Doesn't cost anything. There will be some ads to help fund feature d…" at bounding box center [322, 317] width 270 height 15
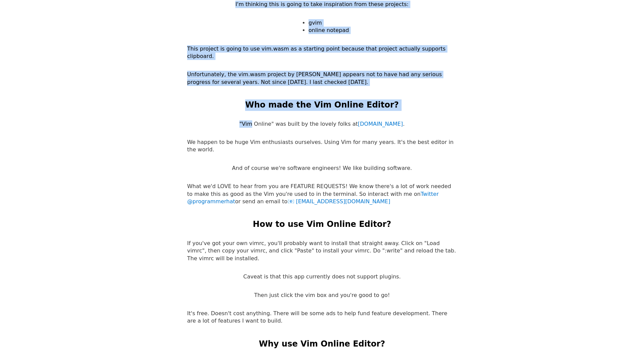
drag, startPoint x: 253, startPoint y: 77, endPoint x: 292, endPoint y: 72, distance: 39.5
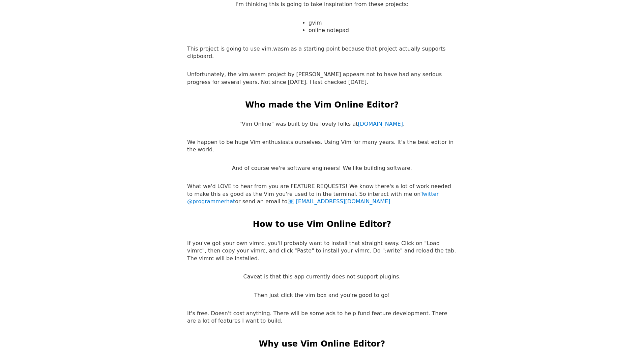
click at [300, 120] on p ""Vim Online" was built by the lovely folks at [DOMAIN_NAME] ." at bounding box center [322, 123] width 165 height 7
click at [221, 139] on p "We happen to be huge Vim enthusiasts ourselves. Using Vim for many years. It's …" at bounding box center [322, 146] width 270 height 15
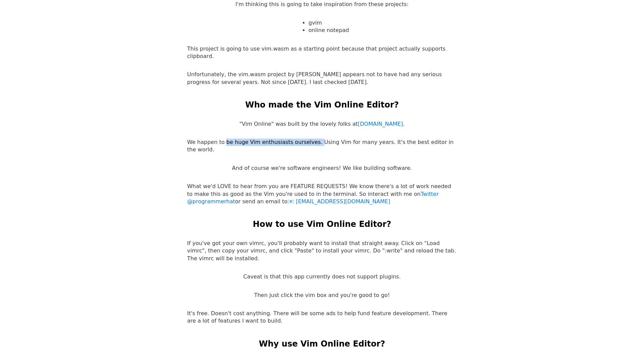
drag, startPoint x: 221, startPoint y: 97, endPoint x: 309, endPoint y: 96, distance: 88.1
click at [309, 139] on p "We happen to be huge Vim enthusiasts ourselves. Using Vim for many years. It's …" at bounding box center [322, 146] width 270 height 15
click at [272, 165] on p "And of course we're software engineers! We like building software." at bounding box center [322, 168] width 180 height 7
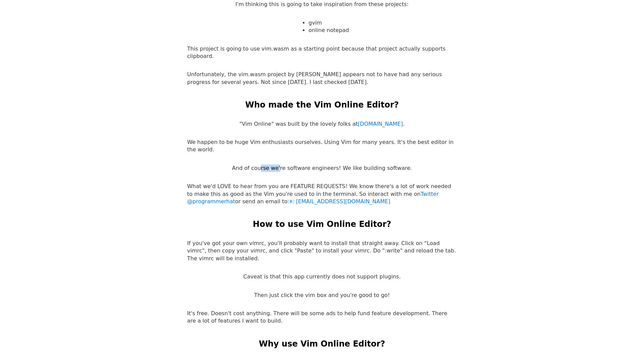
click at [272, 165] on p "And of course we're software engineers! We like building software." at bounding box center [322, 168] width 180 height 7
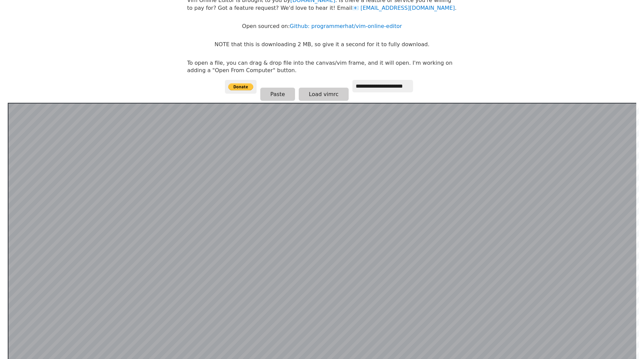
scroll to position [0, 0]
